Goal: Find specific page/section: Find specific page/section

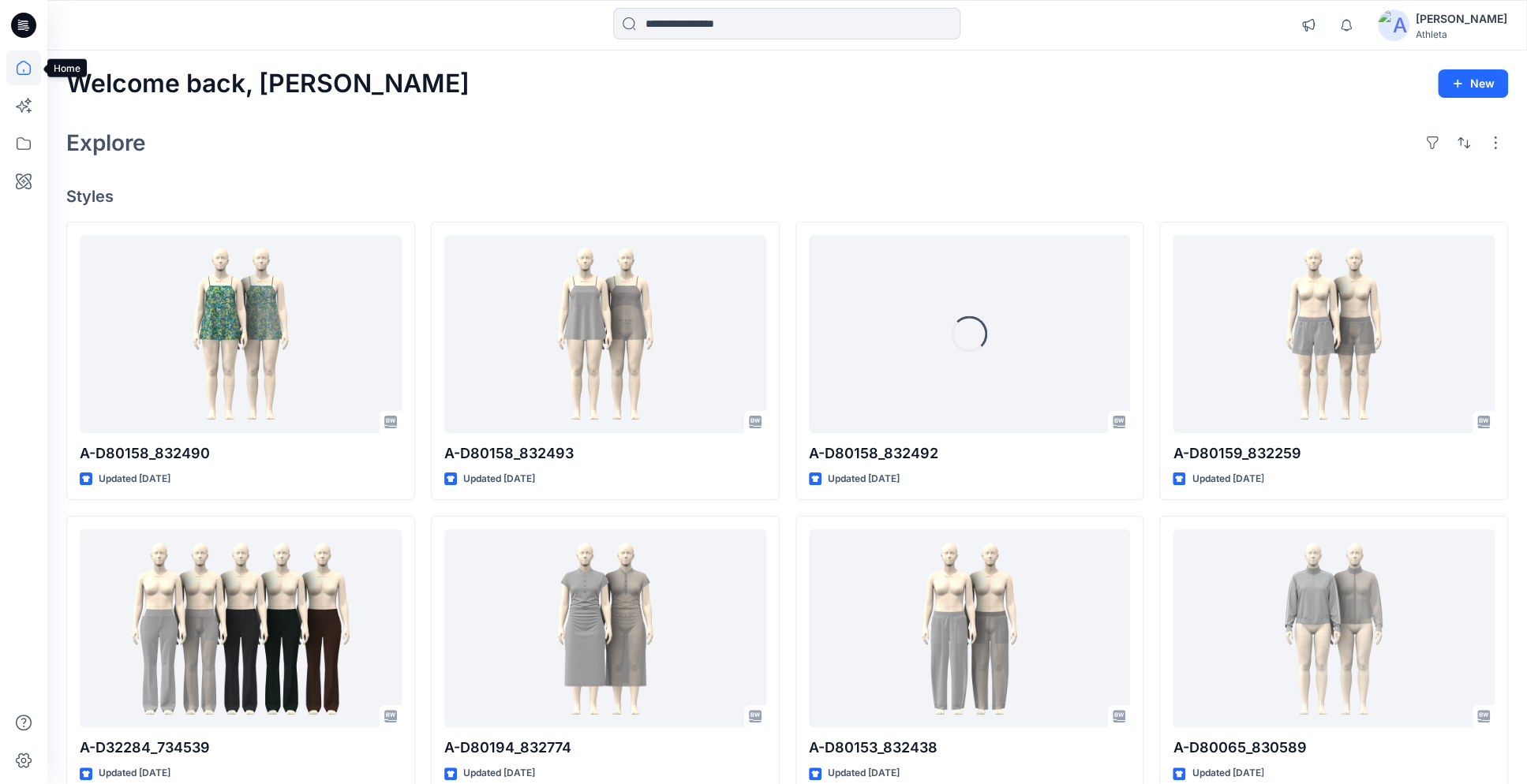
click at [23, 59] on icon at bounding box center [23, 67] width 34 height 34
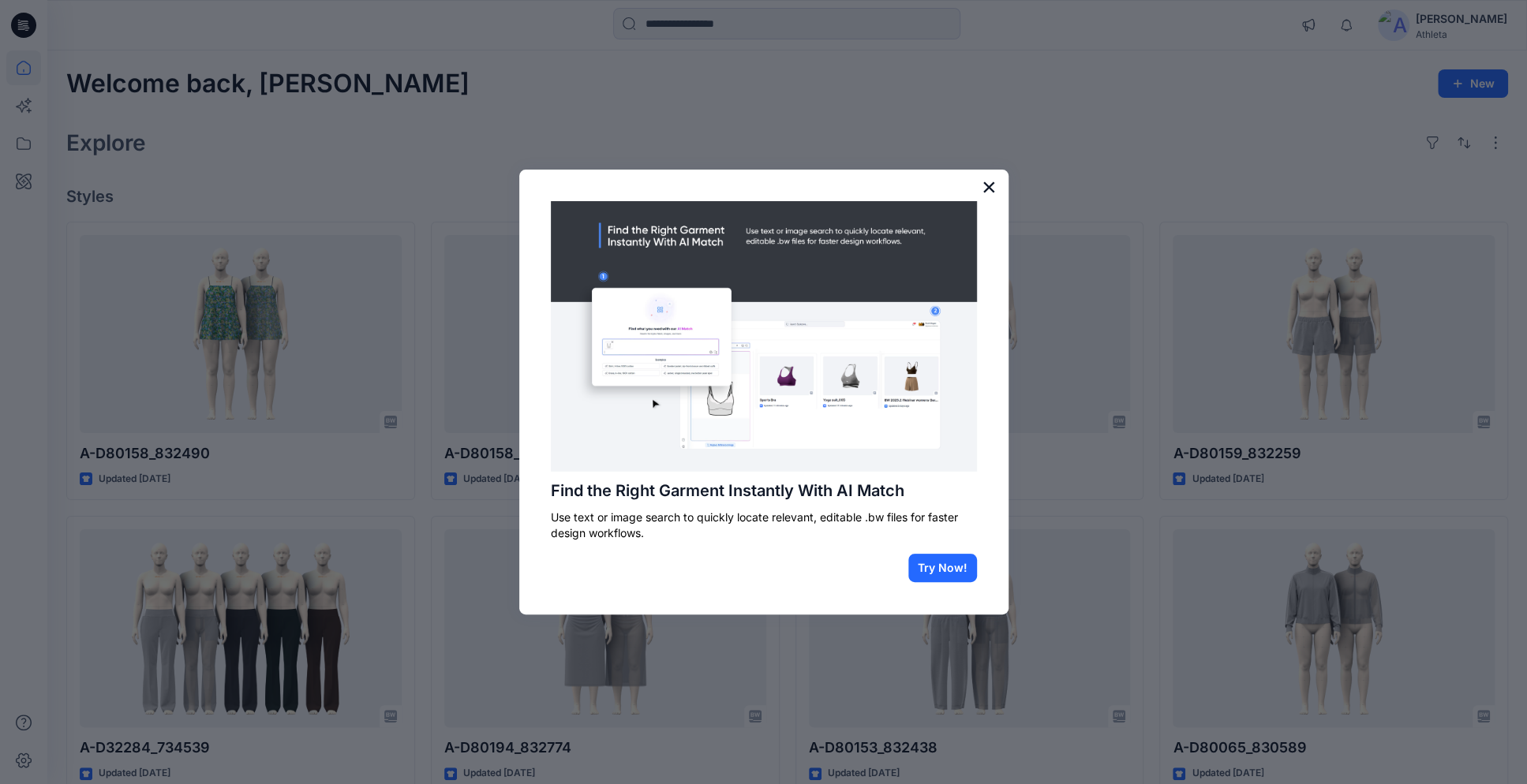
click at [988, 191] on button "×" at bounding box center [989, 187] width 15 height 25
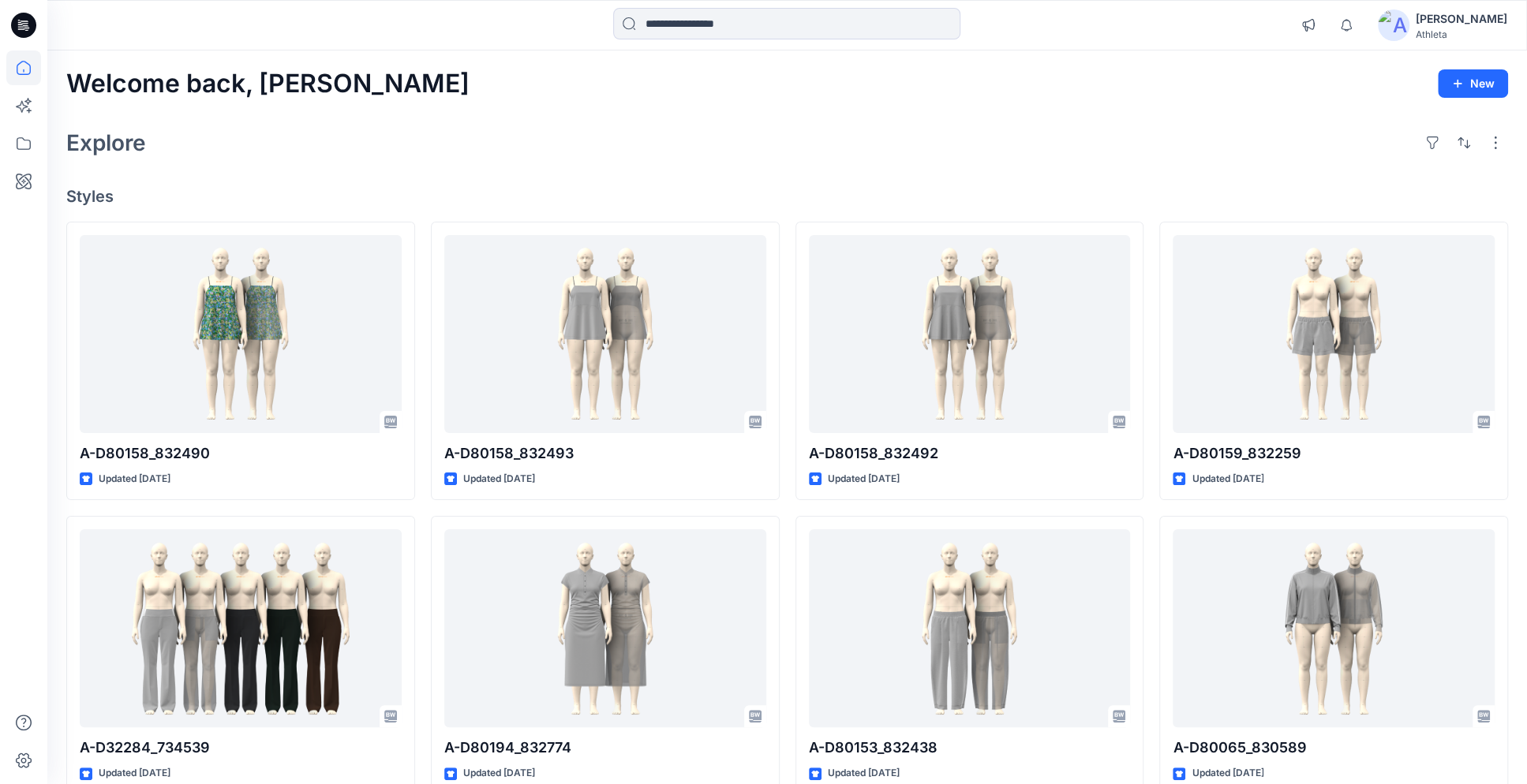
click at [34, 31] on icon at bounding box center [23, 25] width 25 height 50
click at [23, 142] on icon at bounding box center [23, 143] width 34 height 34
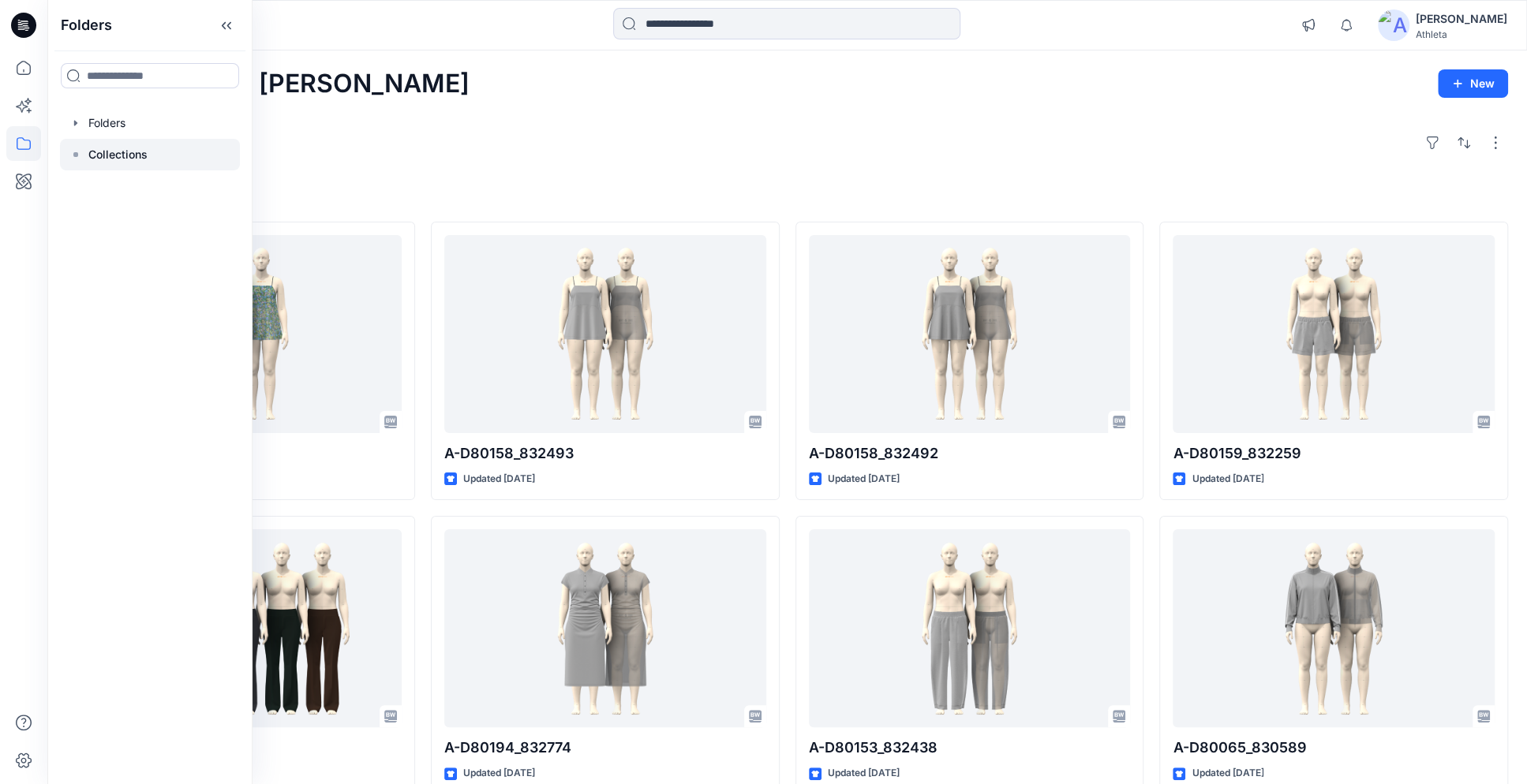
click at [102, 146] on p "Collections" at bounding box center [118, 154] width 59 height 19
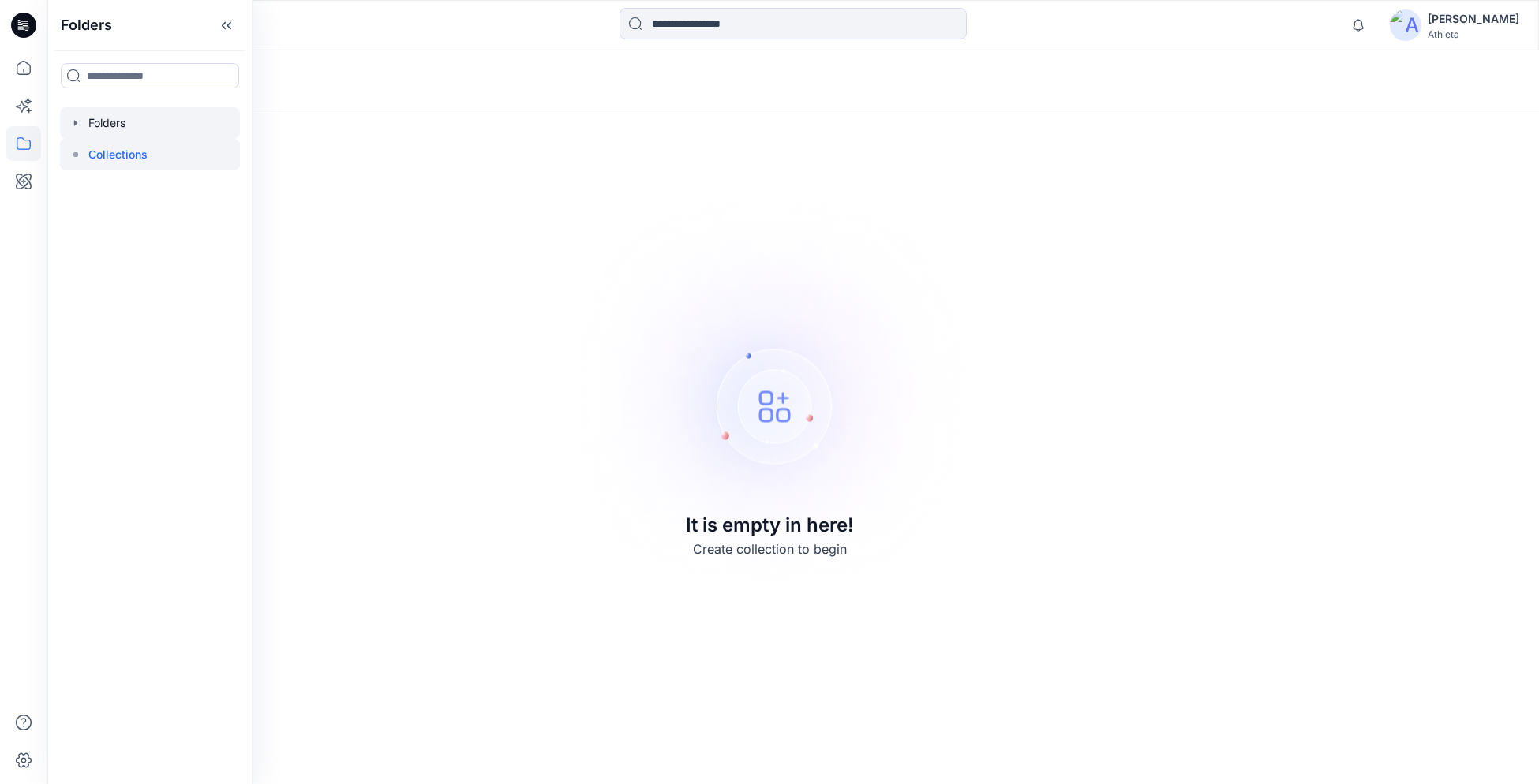
click at [77, 120] on icon "button" at bounding box center [75, 122] width 13 height 13
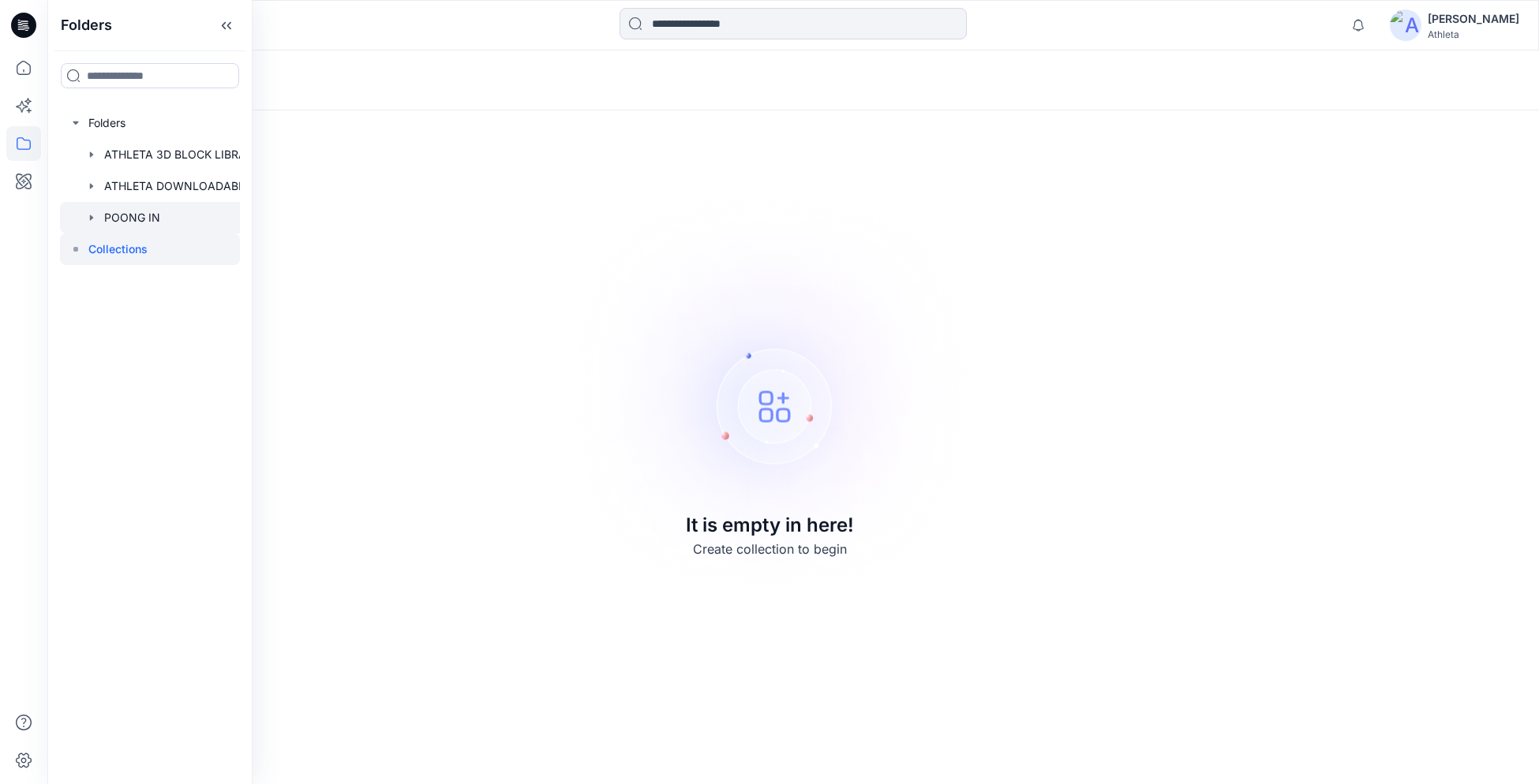
click at [91, 219] on icon "button" at bounding box center [91, 217] width 3 height 6
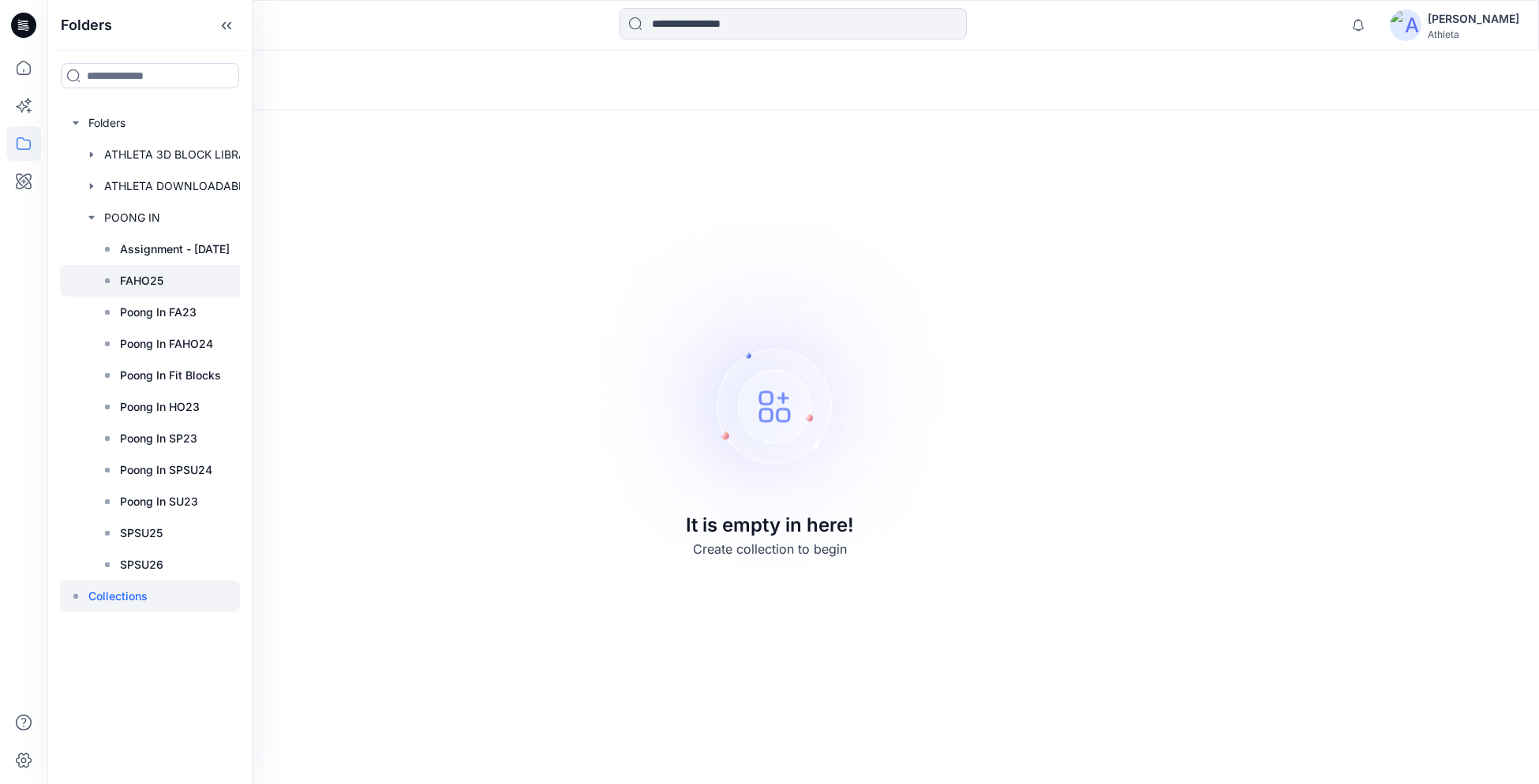
click at [135, 280] on p "FAHO25" at bounding box center [142, 281] width 44 height 19
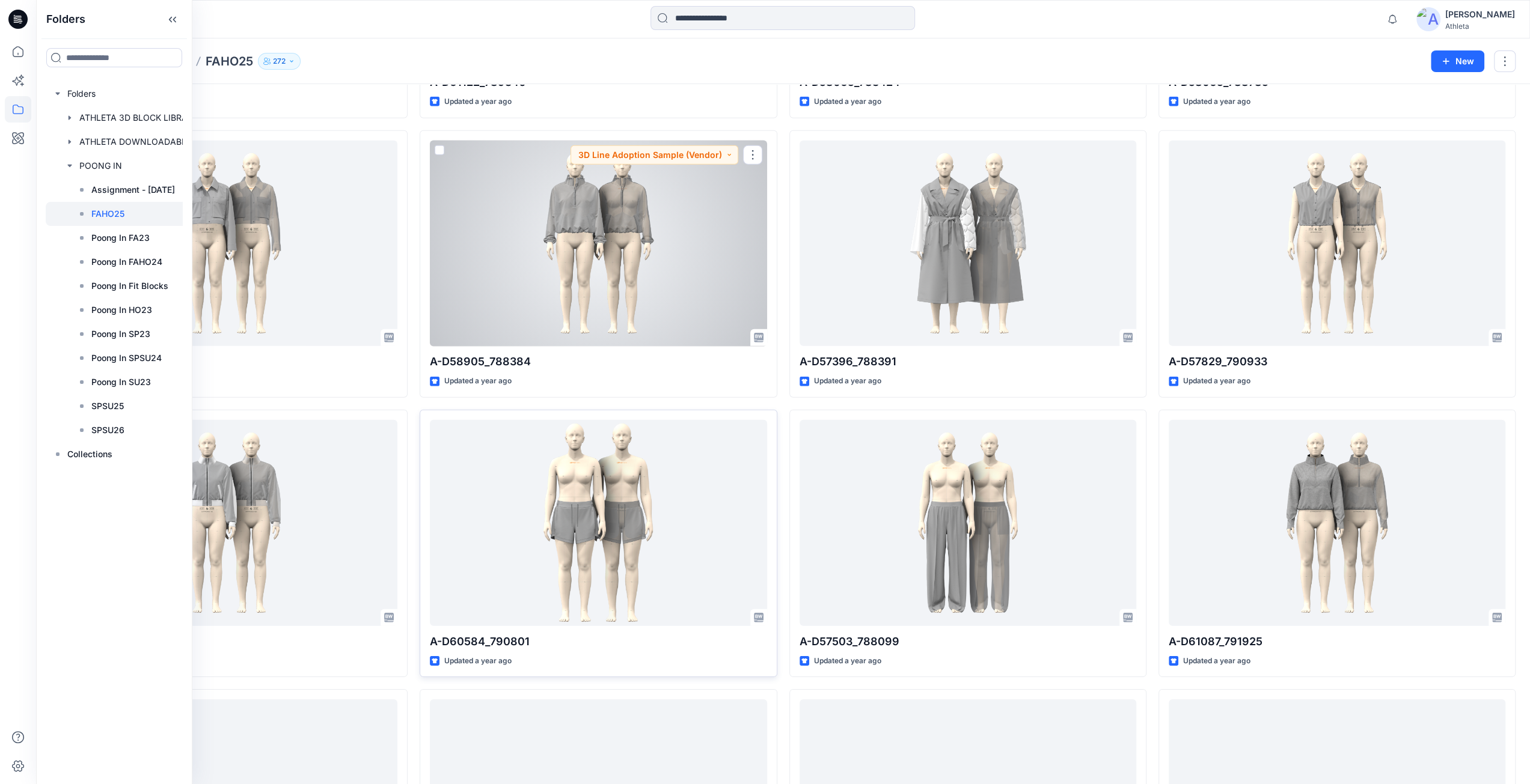
scroll to position [3586, 0]
